Goal: Task Accomplishment & Management: Use online tool/utility

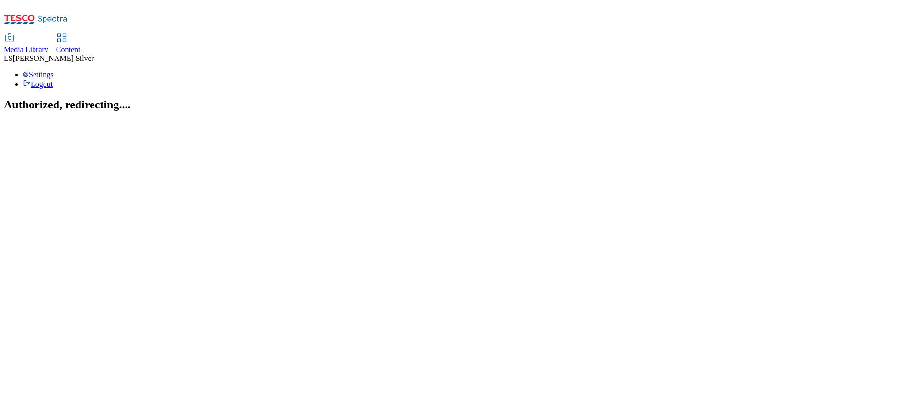
click at [48, 46] on span "Media Library" at bounding box center [26, 50] width 45 height 8
select select "flare-ghs"
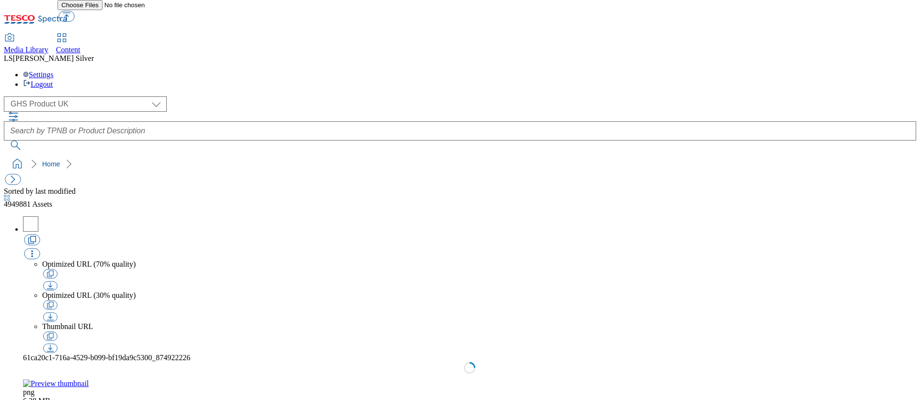
click at [80, 46] on span "Content" at bounding box center [68, 50] width 24 height 8
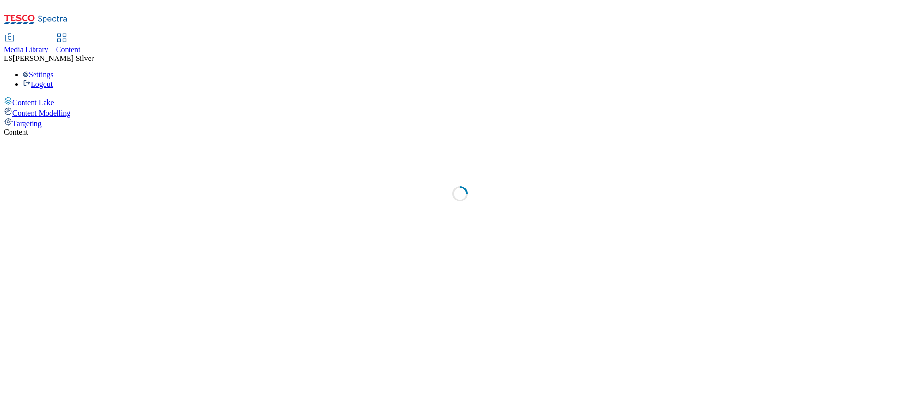
select select "ghs-[GEOGRAPHIC_DATA]"
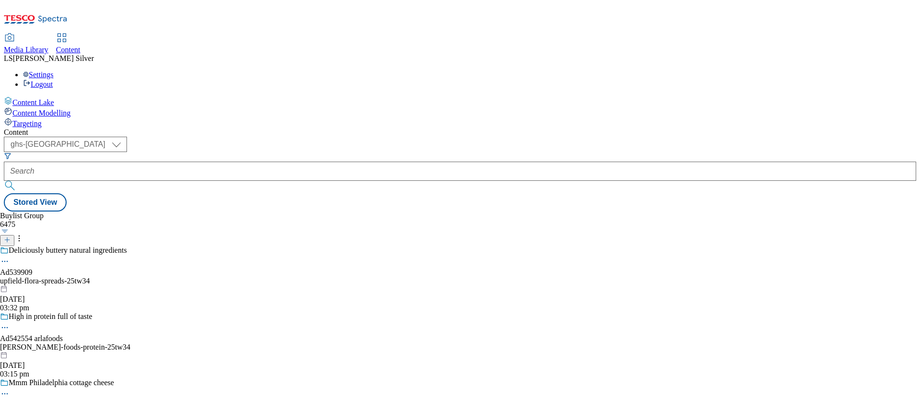
click at [64, 107] on div "Content Modelling" at bounding box center [460, 112] width 912 height 11
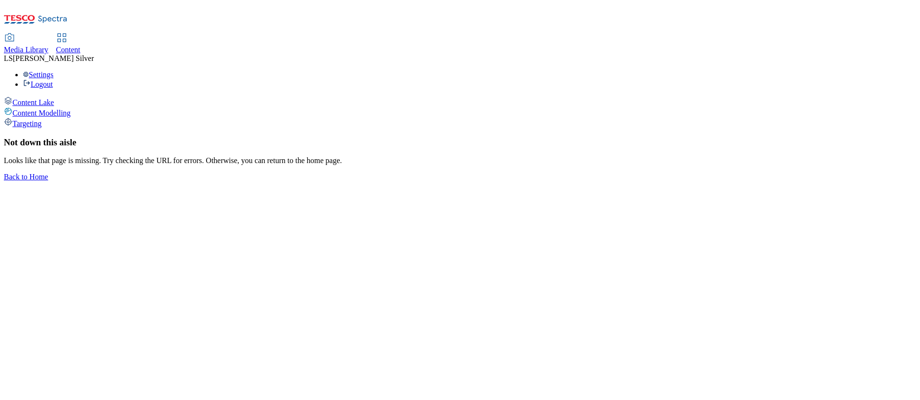
click at [48, 46] on span "Media Library" at bounding box center [26, 50] width 45 height 8
select select "flare-ghs"
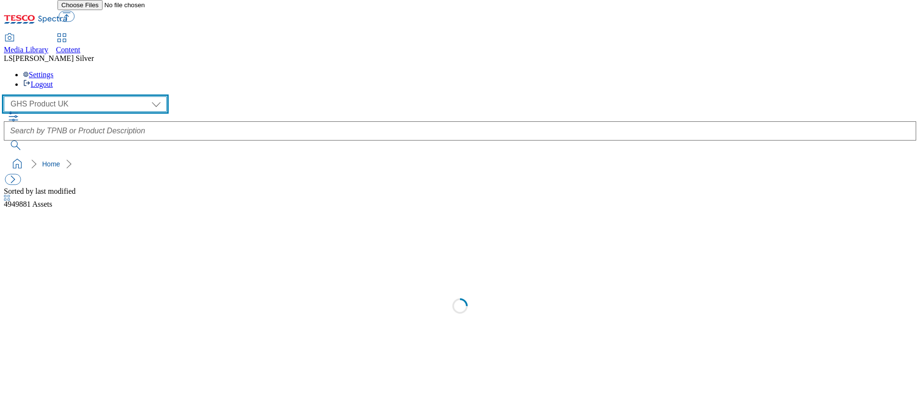
click at [58, 96] on select "GHS Marketing UK GHS Product UK" at bounding box center [85, 103] width 163 height 15
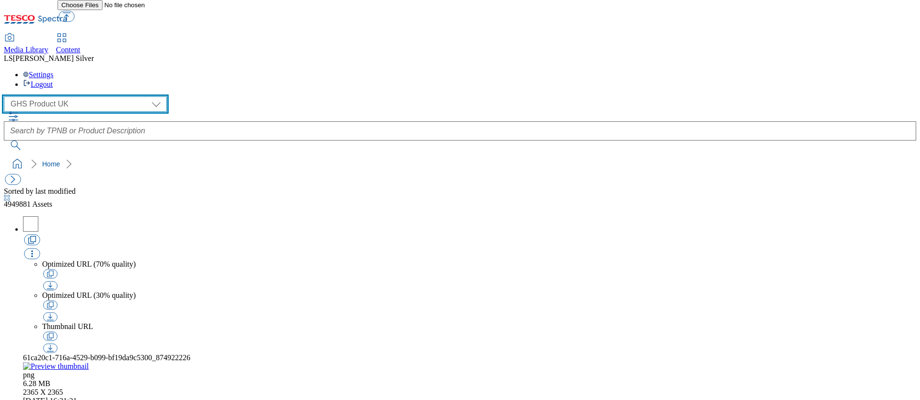
click at [7, 96] on select "GHS Marketing UK GHS Product UK" at bounding box center [85, 103] width 163 height 15
click at [65, 96] on select "GHS Marketing UK GHS Product UK" at bounding box center [85, 103] width 163 height 15
select select "flare-ghs-mktg"
click at [7, 96] on select "GHS Marketing UK GHS Product UK" at bounding box center [85, 103] width 163 height 15
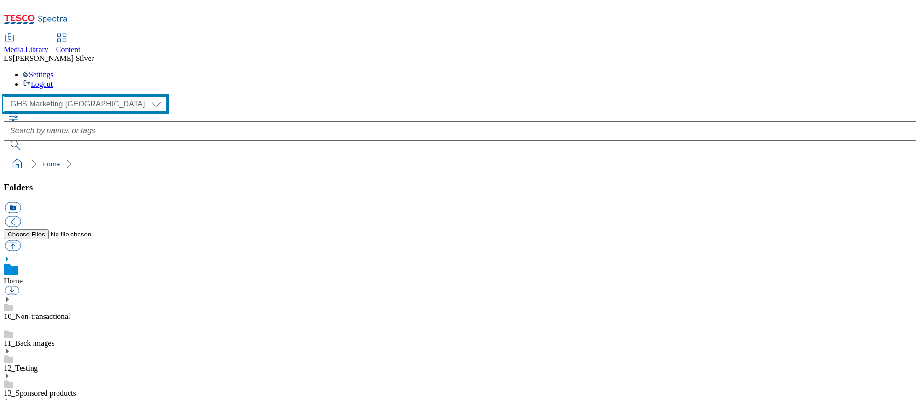
scroll to position [31, 0]
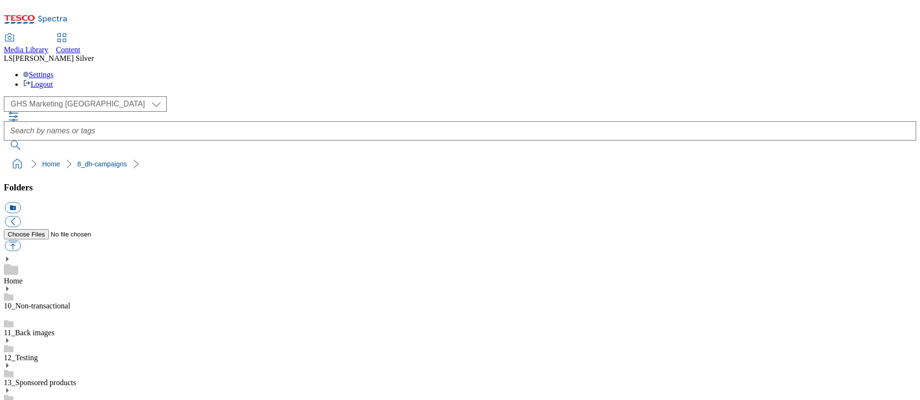
click at [21, 240] on button "button" at bounding box center [13, 245] width 16 height 11
type input "C:\fakepath\1759754969954-ad542406_Wild_farmed_LegoBrand_H_1184x333_V3.jpg"
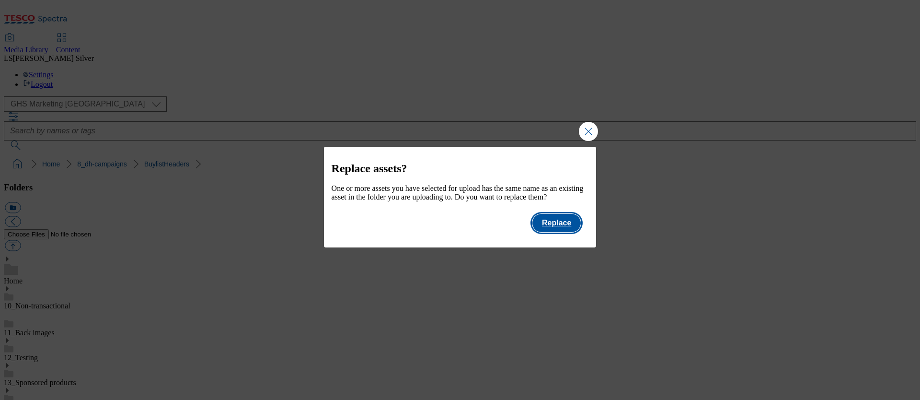
click at [557, 232] on button "Replace" at bounding box center [556, 223] width 48 height 18
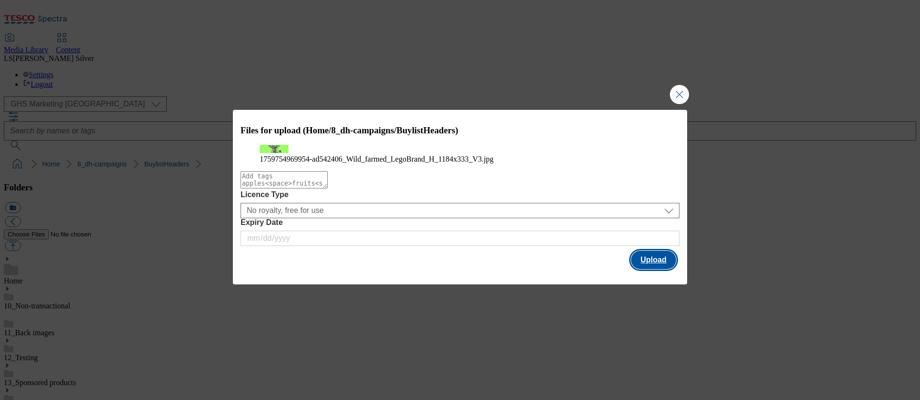
click at [632, 269] on button "Upload" at bounding box center [653, 260] width 45 height 18
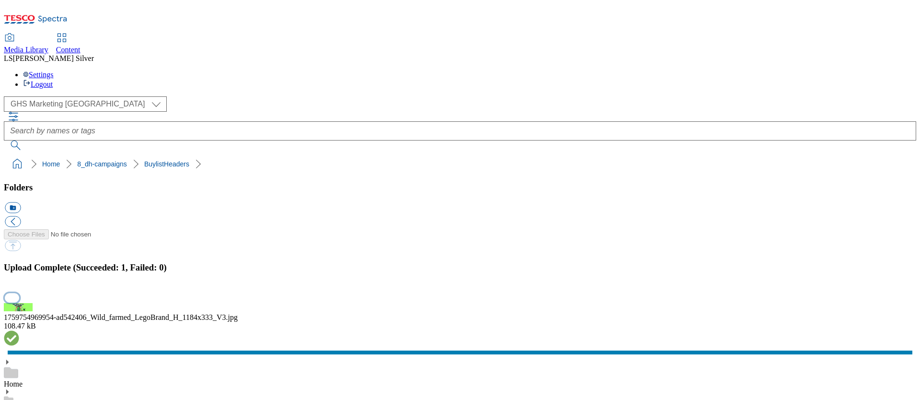
click at [19, 293] on button "button" at bounding box center [12, 297] width 14 height 9
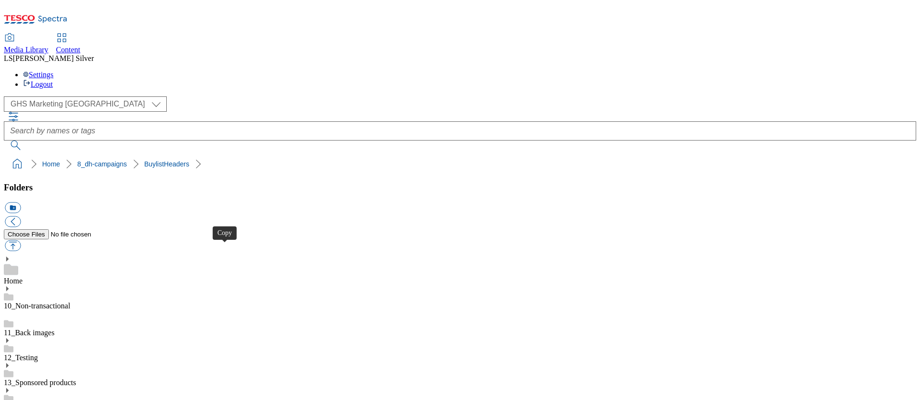
click at [80, 46] on span "Content" at bounding box center [68, 50] width 24 height 8
drag, startPoint x: 272, startPoint y: 230, endPoint x: 307, endPoint y: 229, distance: 34.5
copy div "ad542406"
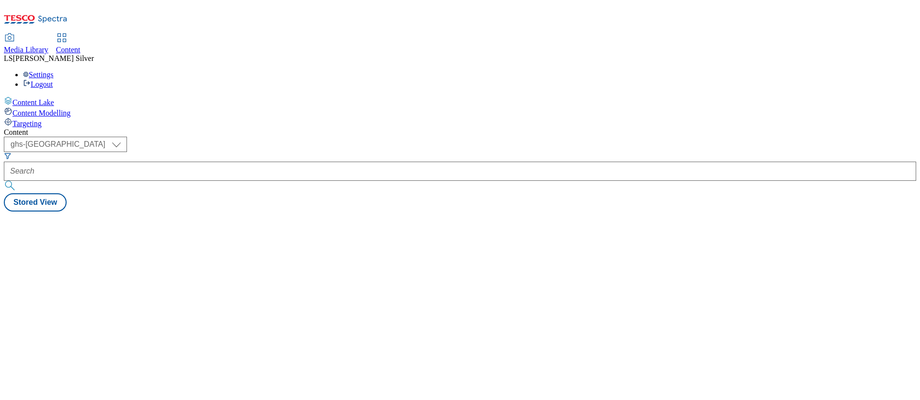
select select "ghs-[GEOGRAPHIC_DATA]"
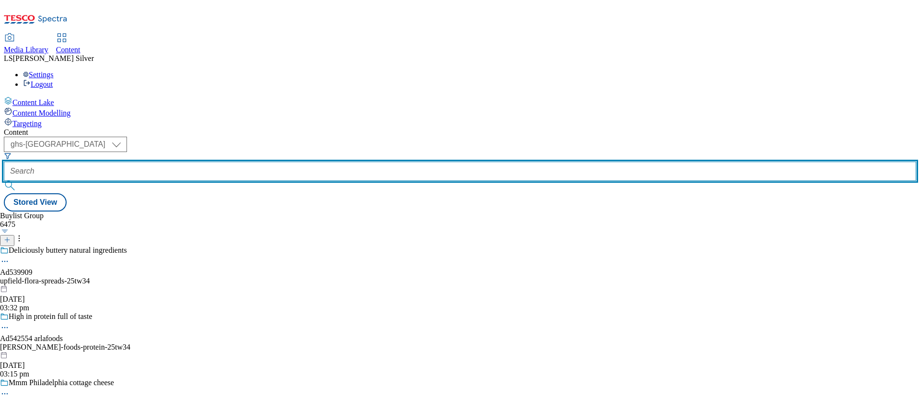
click at [230, 161] on input "text" at bounding box center [460, 170] width 912 height 19
paste input "[URL][DOMAIN_NAME]"
type input "[URL][DOMAIN_NAME]"
paste input "ad542406"
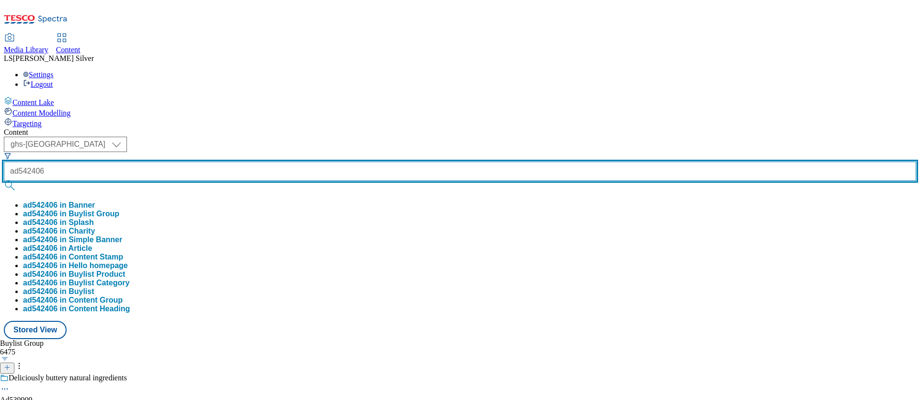
type input "ad542406"
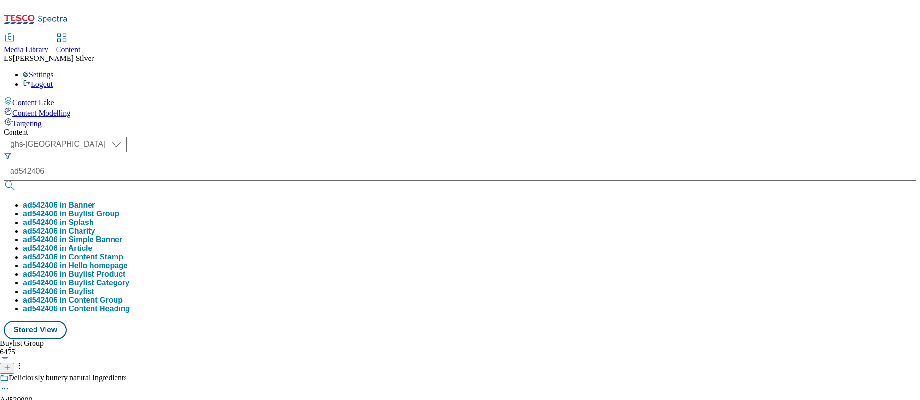
click at [119, 209] on button "ad542406 in Buylist Group" at bounding box center [71, 213] width 96 height 9
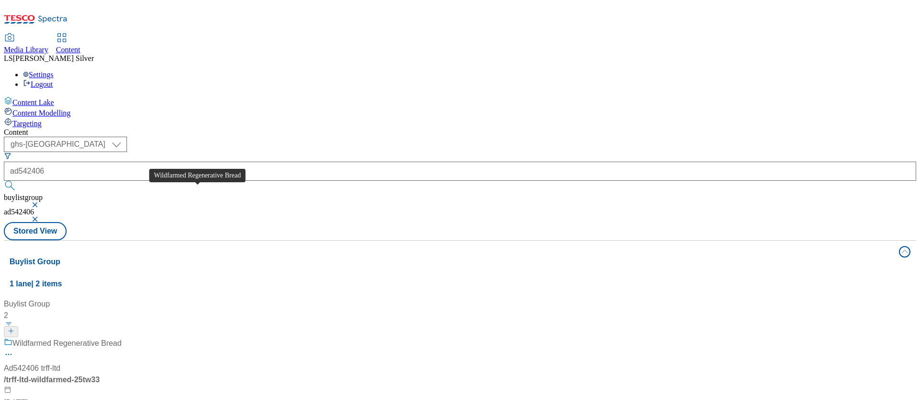
click at [122, 337] on span "Wildfarmed Regenerative Bread" at bounding box center [66, 343] width 109 height 12
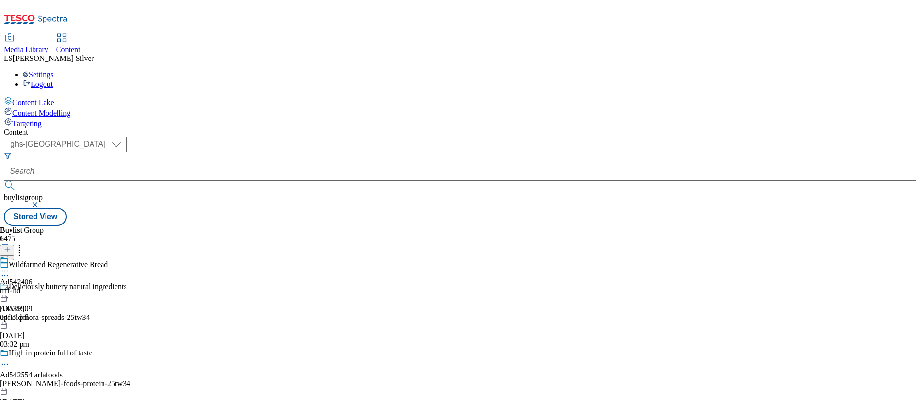
click at [33, 255] on div "Ad542406 trff-ltd [DATE] 04:17 pm" at bounding box center [16, 288] width 33 height 66
click at [10, 288] on icon at bounding box center [5, 293] width 10 height 10
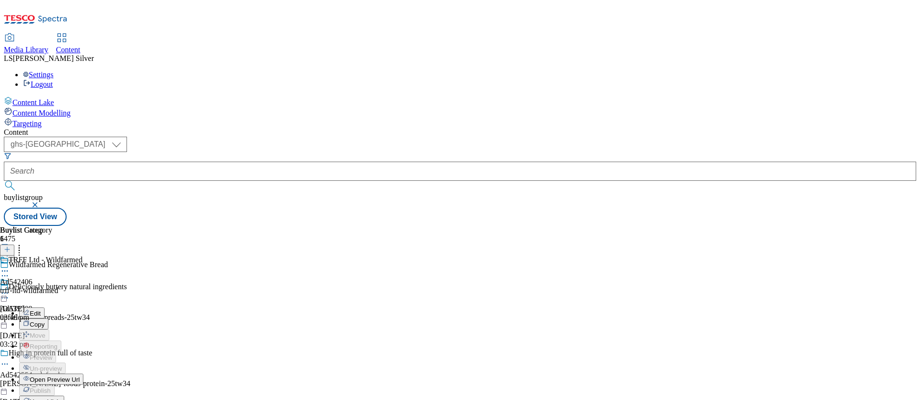
click at [45, 307] on button "Edit" at bounding box center [31, 312] width 25 height 11
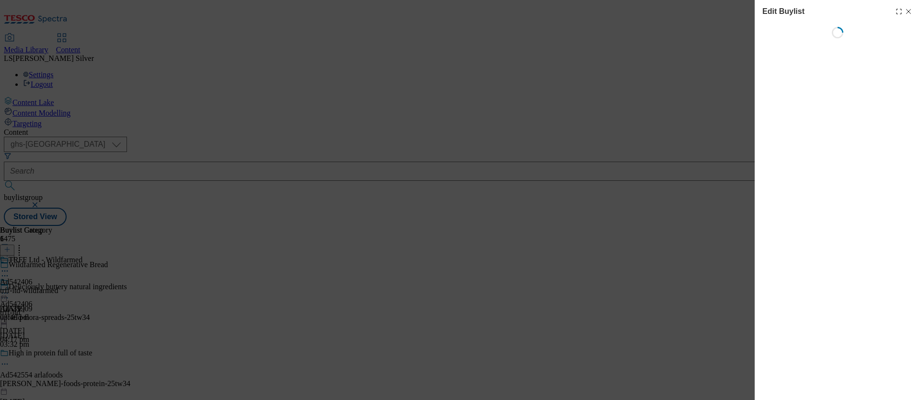
select select "tactical"
select select "supplier funded short term 1-3 weeks"
select select "dunnhumby"
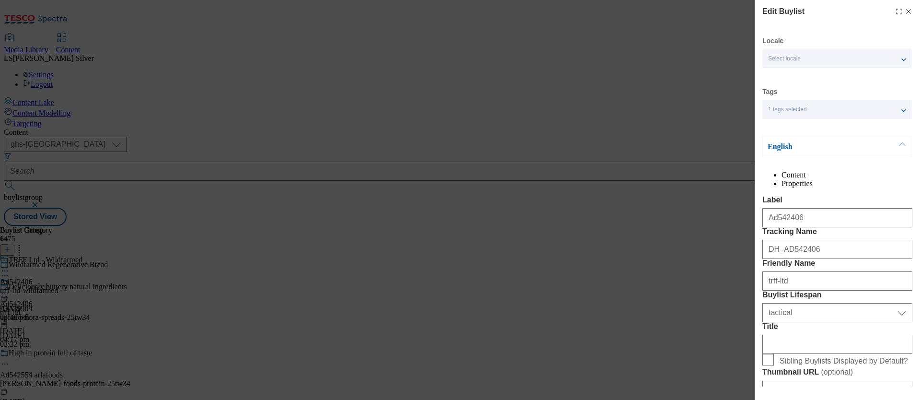
select select "Banner"
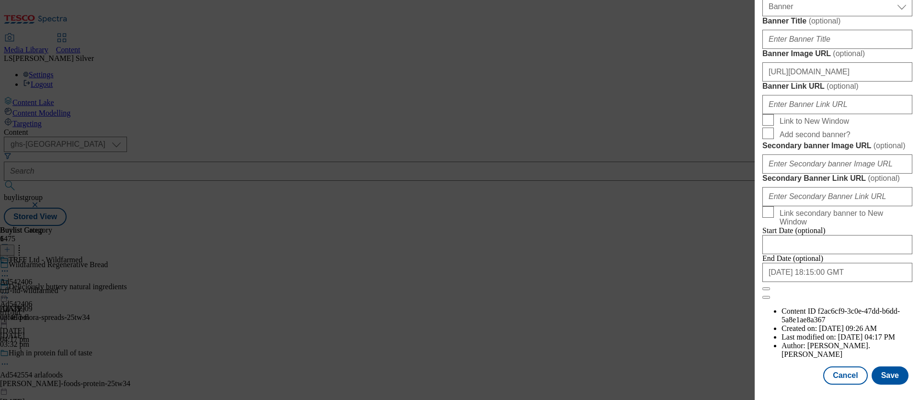
scroll to position [755, 0]
click at [817, 81] on input "[URL][DOMAIN_NAME]" at bounding box center [837, 71] width 150 height 19
click at [632, 242] on div "Edit Buylist Locale Select locale English Welsh Tags 1 tags selected fnf market…" at bounding box center [460, 200] width 920 height 400
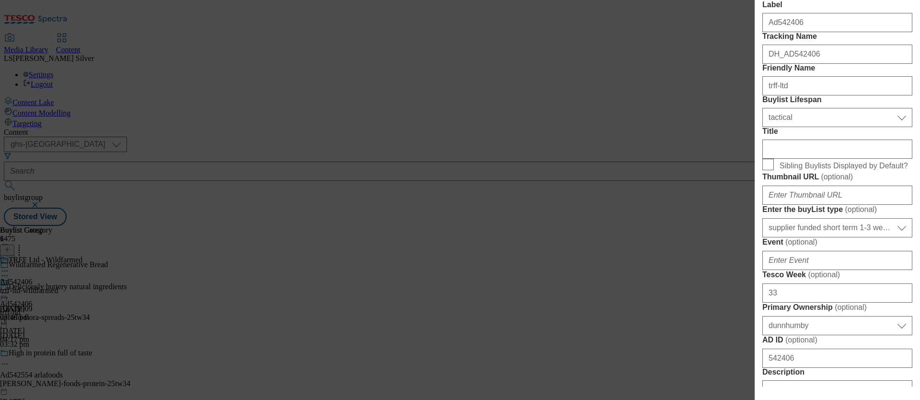
scroll to position [0, 0]
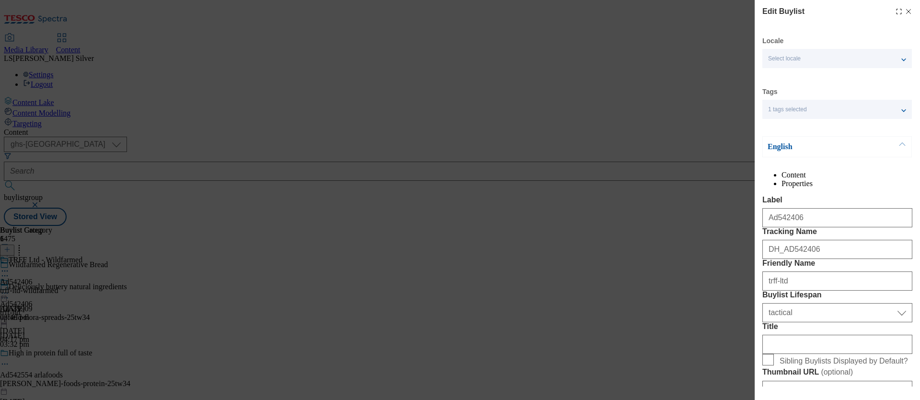
click at [909, 11] on icon "Modal" at bounding box center [909, 12] width 8 height 8
select select "tactical"
select select "supplier funded short term 1-3 weeks"
select select "dunnhumby"
select select "Banner"
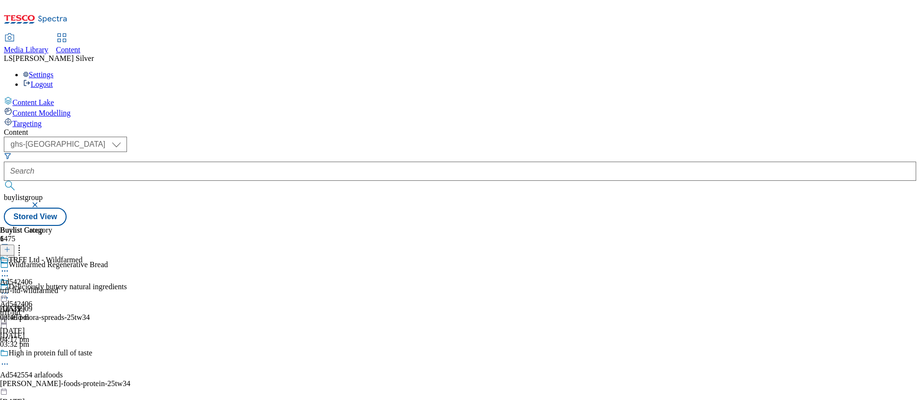
click at [33, 288] on div at bounding box center [16, 293] width 33 height 11
click at [80, 376] on span "Open Preview Url" at bounding box center [55, 379] width 50 height 7
